Goal: Information Seeking & Learning: Check status

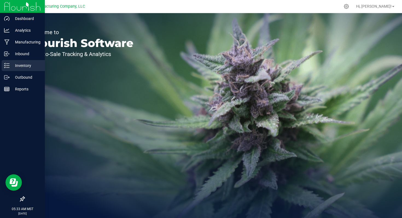
click at [23, 68] on p "Inventory" at bounding box center [26, 65] width 33 height 7
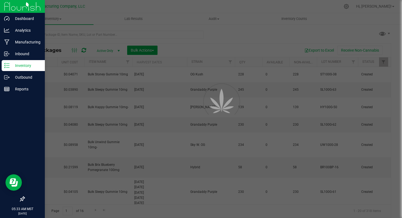
type input "[DATE]"
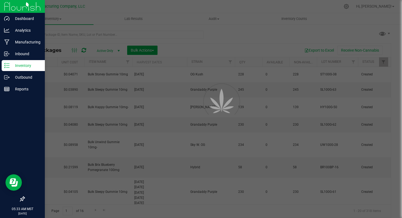
type input "[DATE]"
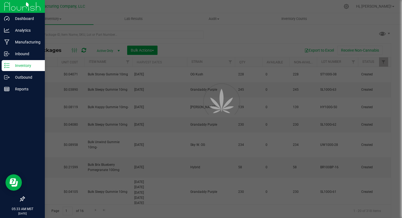
type input "[DATE]"
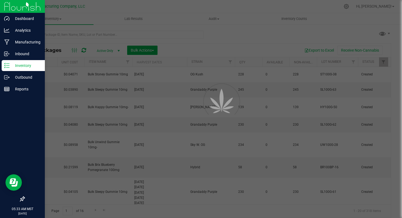
type input "[DATE]"
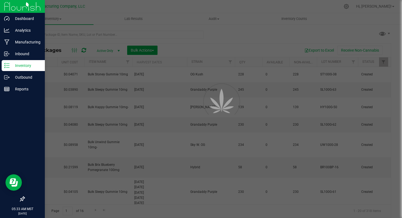
type input "[DATE]"
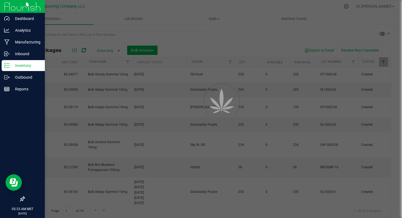
type input "[DATE]"
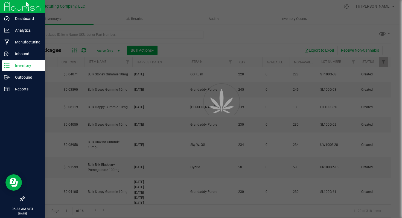
type input "[DATE]"
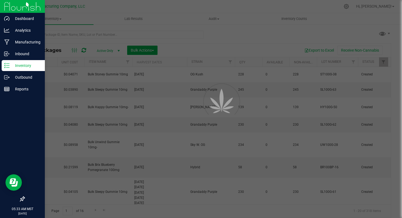
type input "[DATE]"
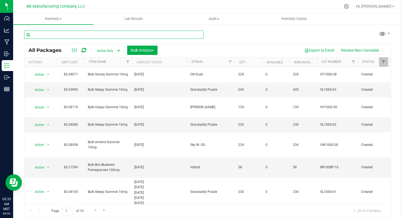
click at [69, 33] on input "text" at bounding box center [114, 35] width 180 height 8
paste input "060425 (C) [DATE]"
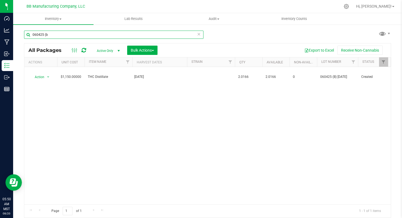
click at [41, 35] on input "060425 (b" at bounding box center [114, 35] width 180 height 8
paste input "A)[DATE]"
click at [69, 36] on input "060425 (A)[DATE]" at bounding box center [114, 35] width 180 height 8
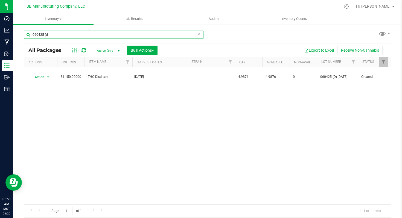
click at [37, 33] on input "060425 (d" at bounding box center [114, 35] width 180 height 8
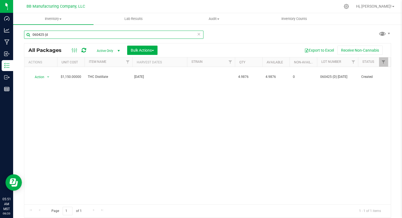
click at [37, 33] on input "060425 (d" at bounding box center [114, 35] width 180 height 8
paste input "4PG2A [DATE]"
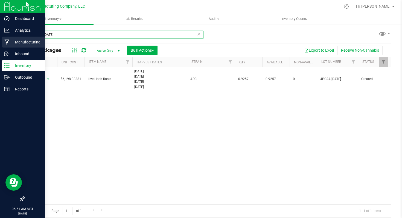
type input "4PG2A [DATE]"
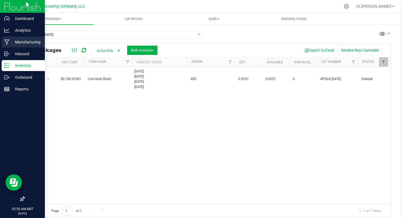
click at [28, 44] on p "Manufacturing" at bounding box center [26, 42] width 33 height 7
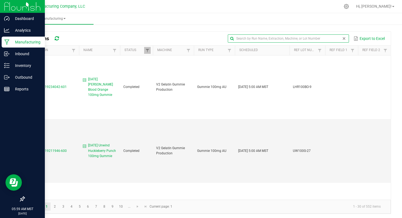
click at [336, 38] on input "text" at bounding box center [288, 38] width 121 height 8
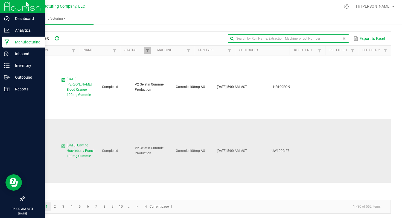
scroll to position [0, 30]
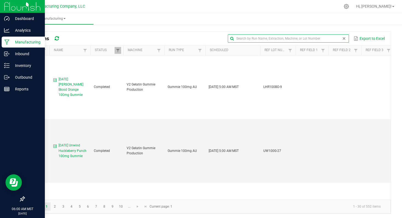
click at [248, 39] on input "text" at bounding box center [288, 38] width 121 height 8
paste input "ST100G-39"
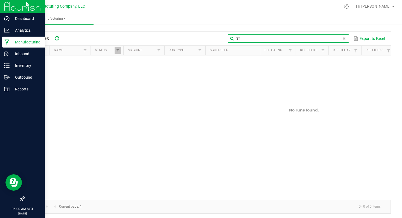
type input "S"
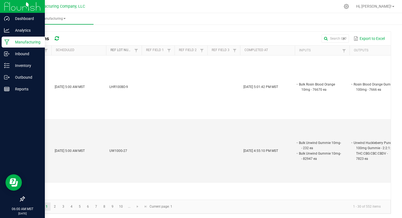
click at [118, 51] on link "Ref Lot Number" at bounding box center [122, 50] width 22 height 4
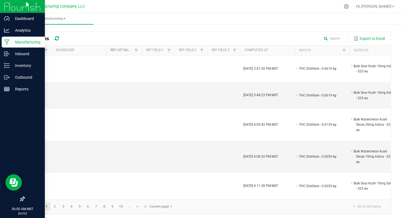
click at [118, 51] on link "Ref Lot Number" at bounding box center [122, 50] width 22 height 4
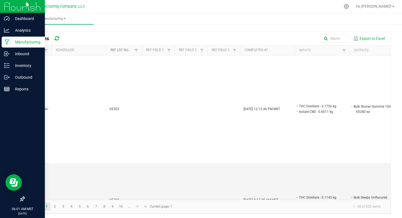
click at [121, 52] on link "Ref Lot Number" at bounding box center [122, 50] width 22 height 4
click at [118, 51] on link "Ref Lot Number" at bounding box center [122, 50] width 22 height 4
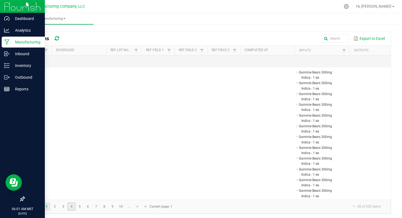
click at [70, 207] on link "4" at bounding box center [72, 207] width 8 height 8
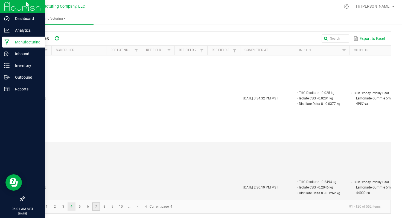
click at [95, 207] on link "7" at bounding box center [96, 207] width 8 height 8
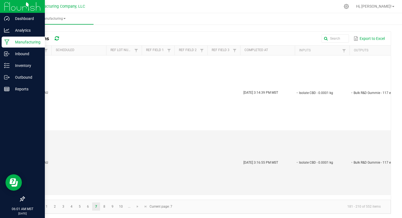
click at [28, 43] on p "Manufacturing" at bounding box center [26, 42] width 33 height 7
click at [23, 55] on p "Inbound" at bounding box center [26, 54] width 33 height 7
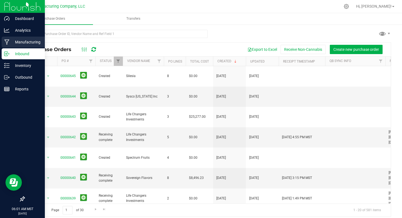
click at [23, 41] on p "Manufacturing" at bounding box center [26, 42] width 33 height 7
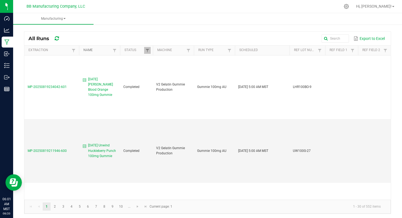
click at [89, 50] on link "Name" at bounding box center [97, 50] width 28 height 4
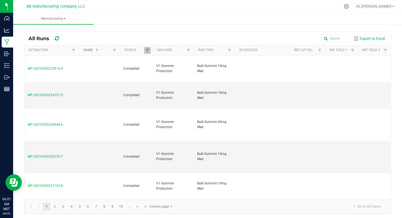
click at [89, 50] on link "Name" at bounding box center [97, 50] width 28 height 4
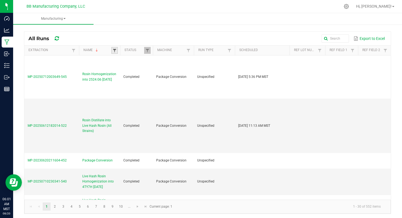
click at [115, 52] on span at bounding box center [114, 50] width 4 height 4
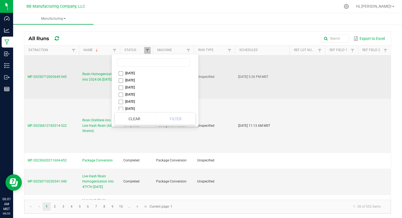
click at [233, 67] on td "Unspecified" at bounding box center [214, 77] width 41 height 43
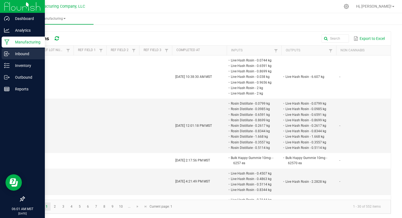
click at [23, 56] on p "Inbound" at bounding box center [26, 54] width 33 height 7
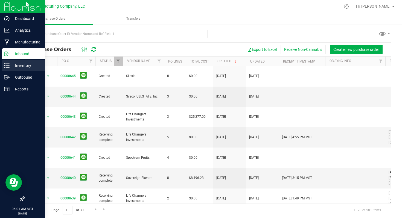
click at [23, 64] on p "Inventory" at bounding box center [26, 65] width 33 height 7
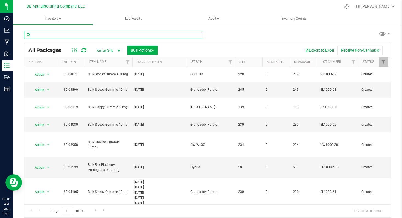
click at [57, 34] on input "text" at bounding box center [114, 35] width 180 height 8
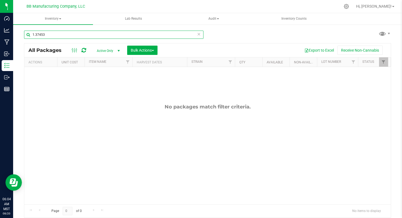
drag, startPoint x: 48, startPoint y: 34, endPoint x: 28, endPoint y: 34, distance: 20.3
click at [28, 34] on input "1.37453" at bounding box center [114, 35] width 180 height 8
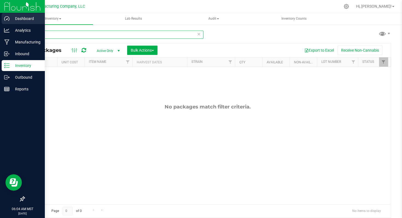
type input "1.37453"
